Goal: Learn about a topic

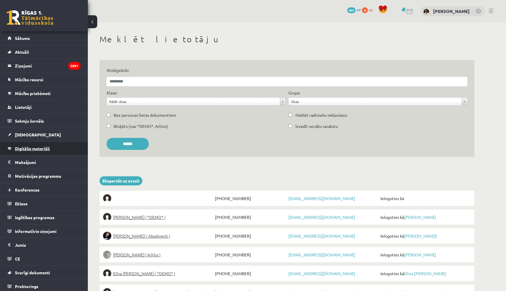
click at [30, 148] on span "Digitālie materiāli" at bounding box center [32, 148] width 35 height 5
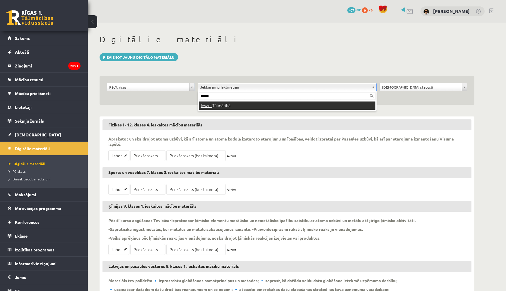
type input "******"
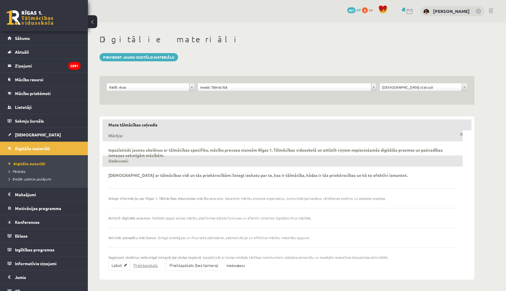
click at [141, 263] on link "Priekšapskats" at bounding box center [147, 264] width 35 height 11
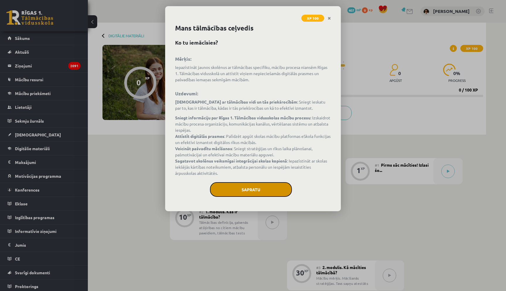
click at [255, 191] on button "Sapratu" at bounding box center [251, 189] width 82 height 15
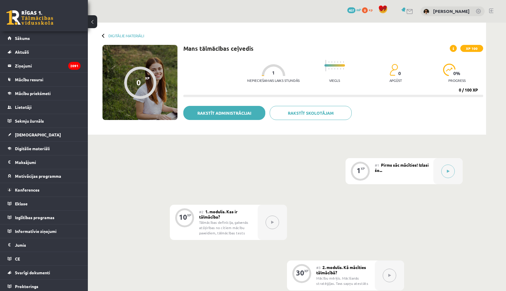
click at [240, 111] on link "Rakstīt administrācijai" at bounding box center [224, 113] width 82 height 14
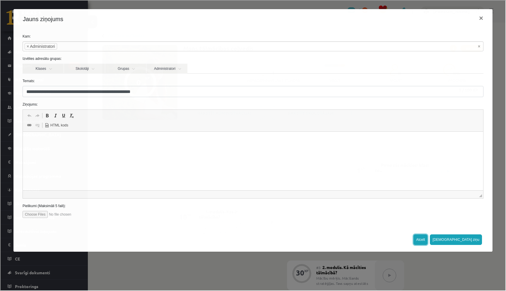
click at [427, 237] on button "Atcelt" at bounding box center [420, 238] width 14 height 11
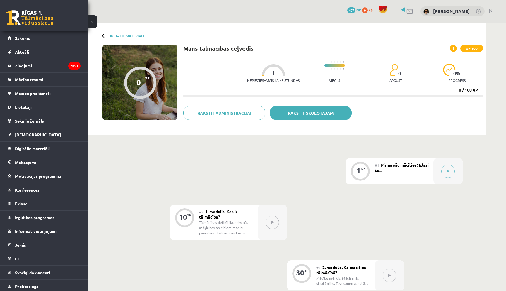
click at [311, 119] on link "Rakstīt skolotājam" at bounding box center [311, 113] width 82 height 14
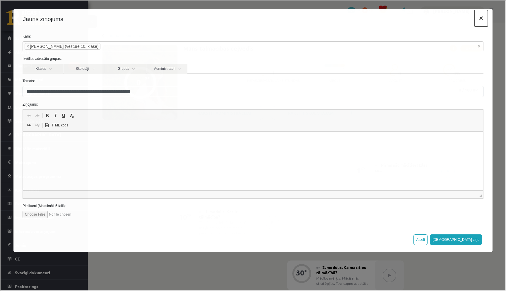
click at [481, 18] on button "×" at bounding box center [480, 17] width 13 height 16
